Goal: Entertainment & Leisure: Consume media (video, audio)

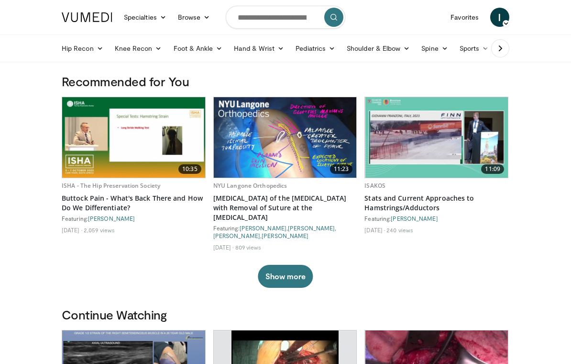
click at [459, 21] on link "Favorites" at bounding box center [465, 17] width 40 height 19
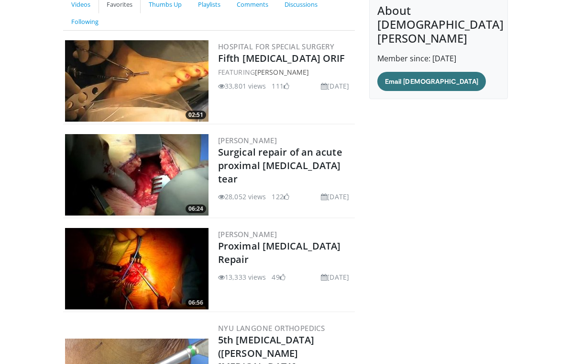
scroll to position [104, 0]
click at [113, 162] on img at bounding box center [137, 174] width 144 height 81
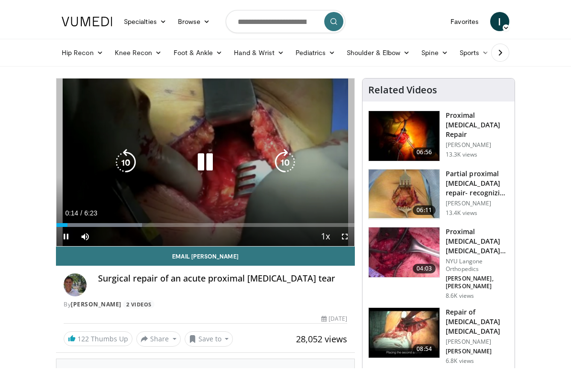
scroll to position [11, 0]
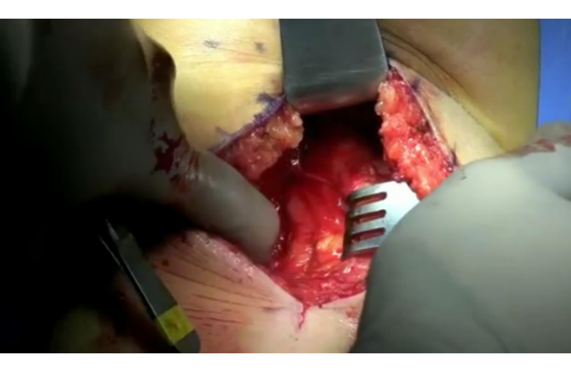
click at [482, 255] on div "10 seconds Tap to unmute" at bounding box center [285, 186] width 571 height 372
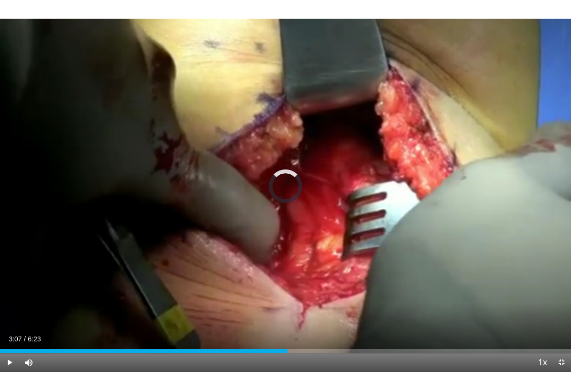
click at [280, 349] on div "Progress Bar" at bounding box center [144, 351] width 288 height 4
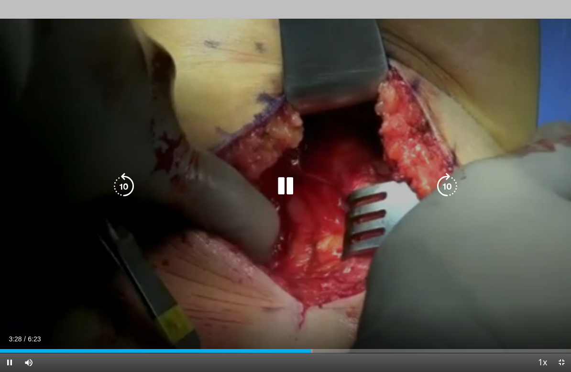
click at [288, 185] on icon "Video Player" at bounding box center [285, 186] width 27 height 27
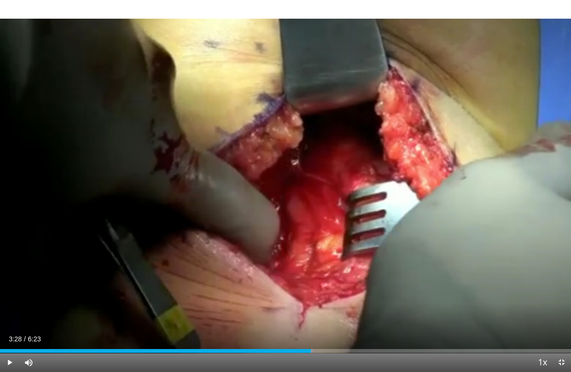
click at [263, 287] on div "10 seconds Tap to unmute" at bounding box center [285, 186] width 571 height 372
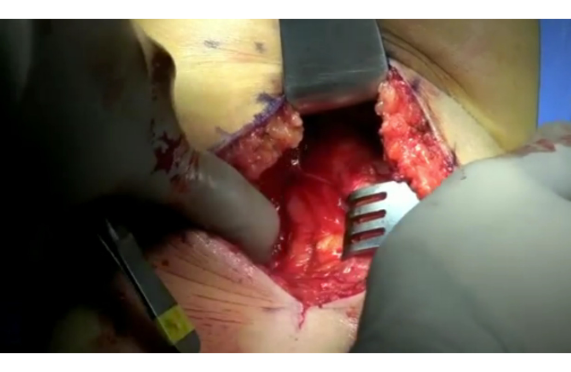
click at [278, 197] on icon "Video Player" at bounding box center [285, 186] width 27 height 27
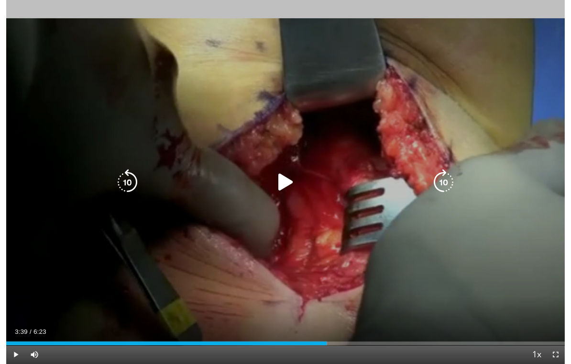
scroll to position [12, 0]
